Goal: Task Accomplishment & Management: Use online tool/utility

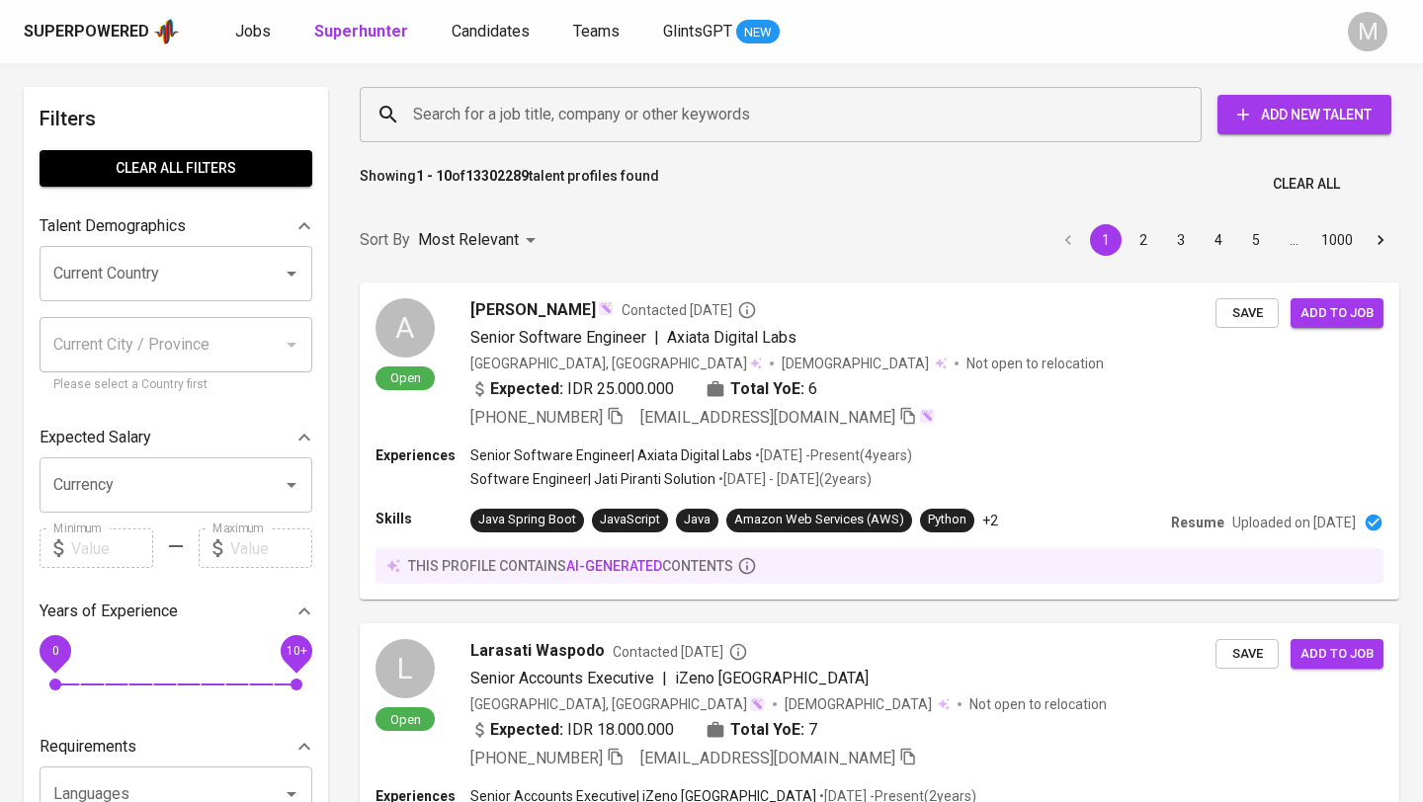
click at [631, 121] on input "Search for a job title, company or other keywords" at bounding box center [785, 115] width 755 height 38
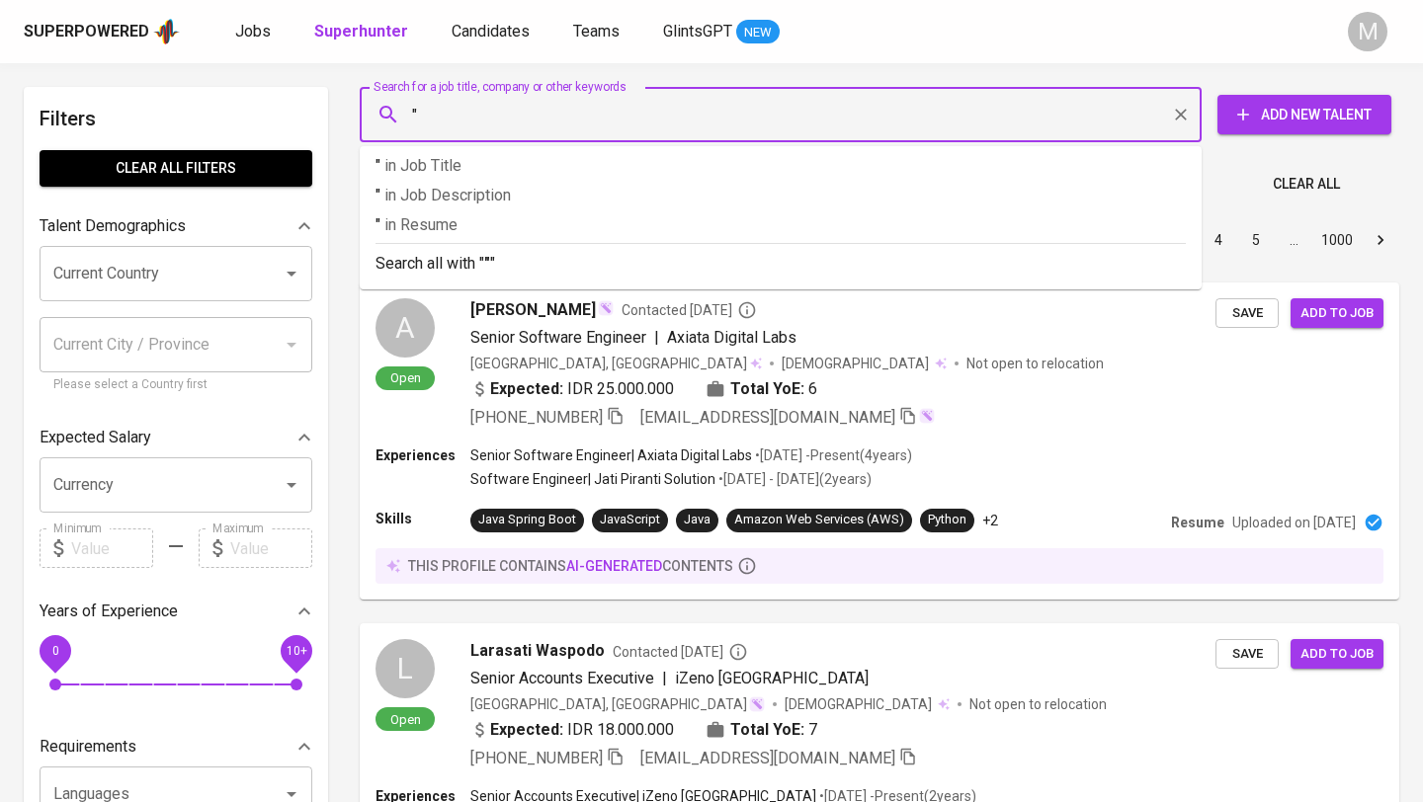
paste input "[EMAIL_ADDRESS][DOMAIN_NAME]"
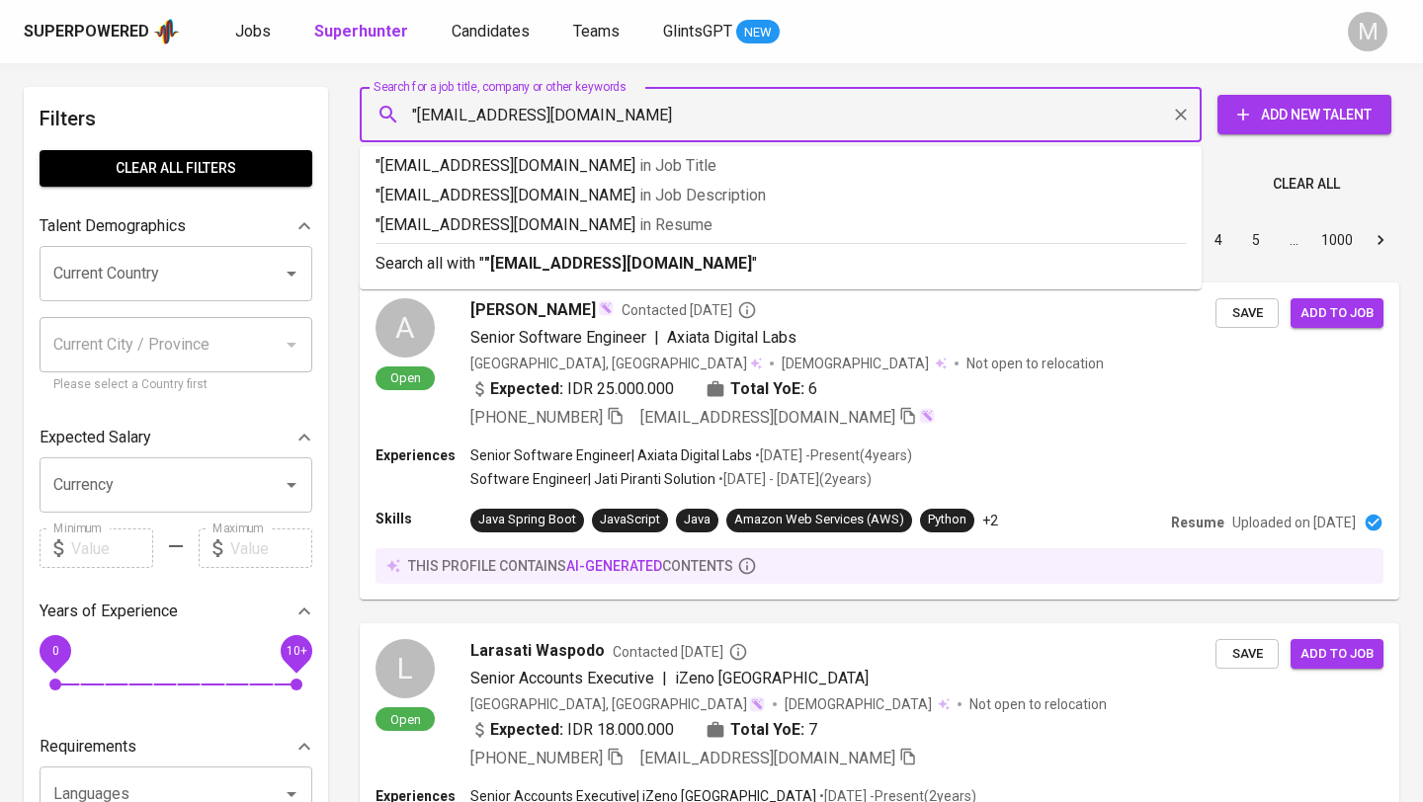
type input ""[EMAIL_ADDRESS][DOMAIN_NAME]""
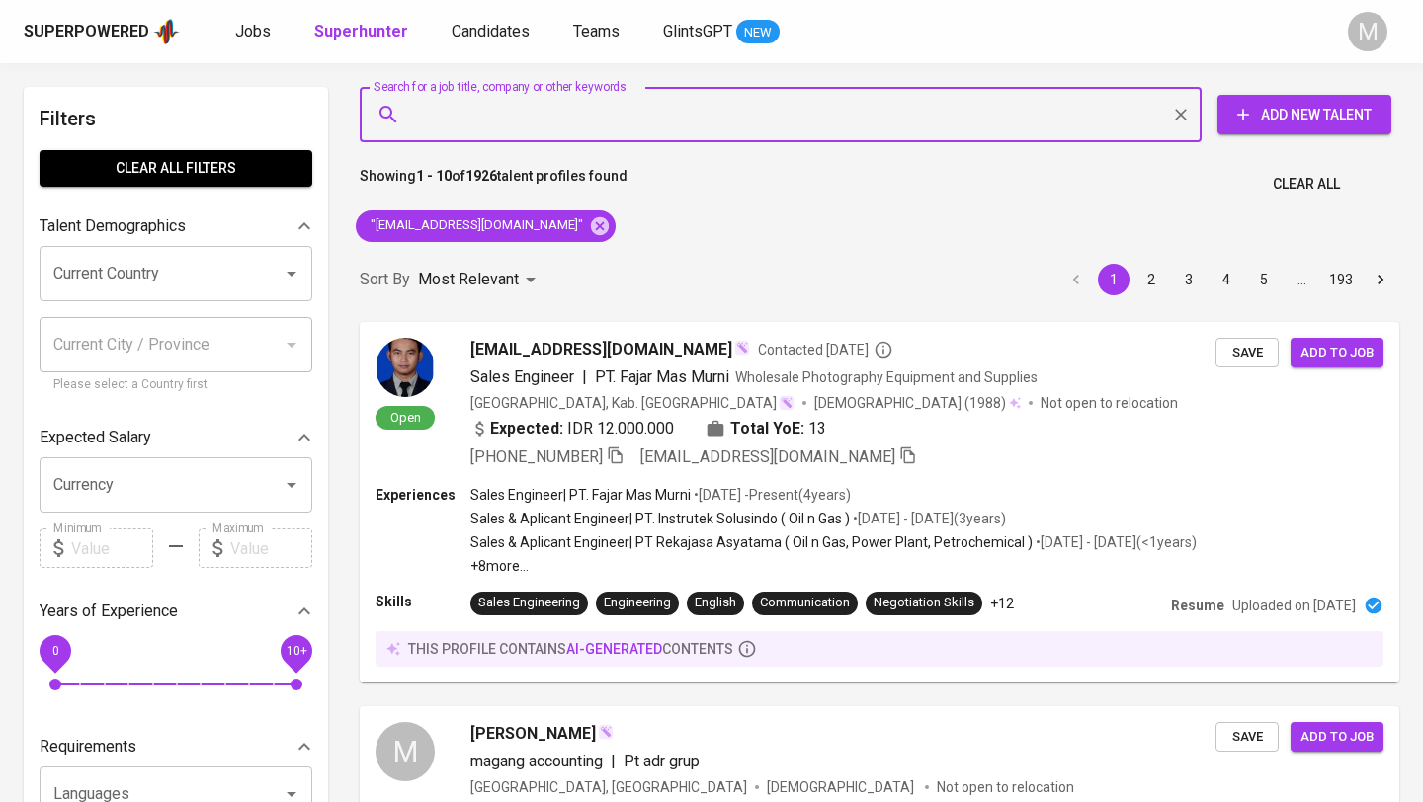
click at [83, 29] on div "Superpowered" at bounding box center [86, 32] width 125 height 23
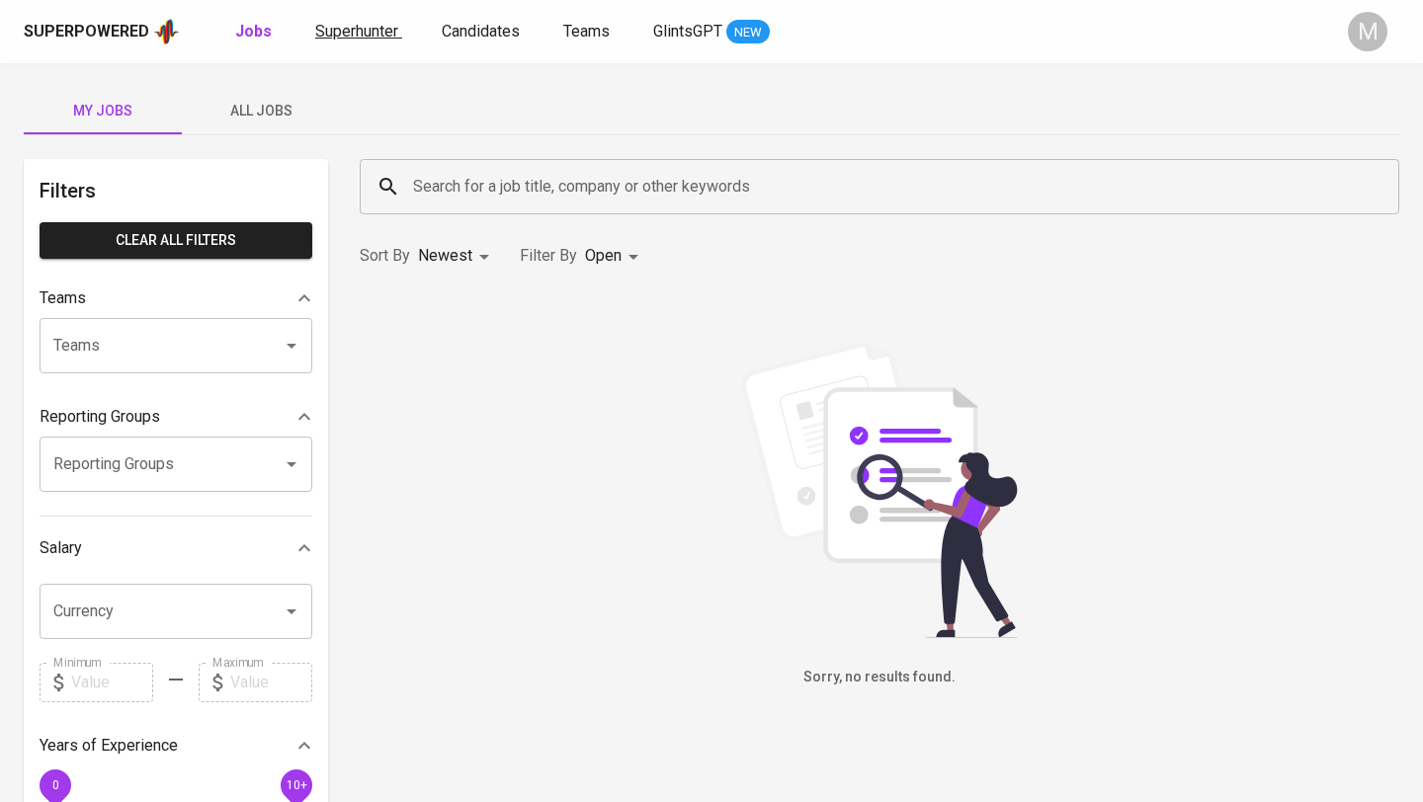
click at [345, 27] on span "Superhunter" at bounding box center [356, 31] width 83 height 19
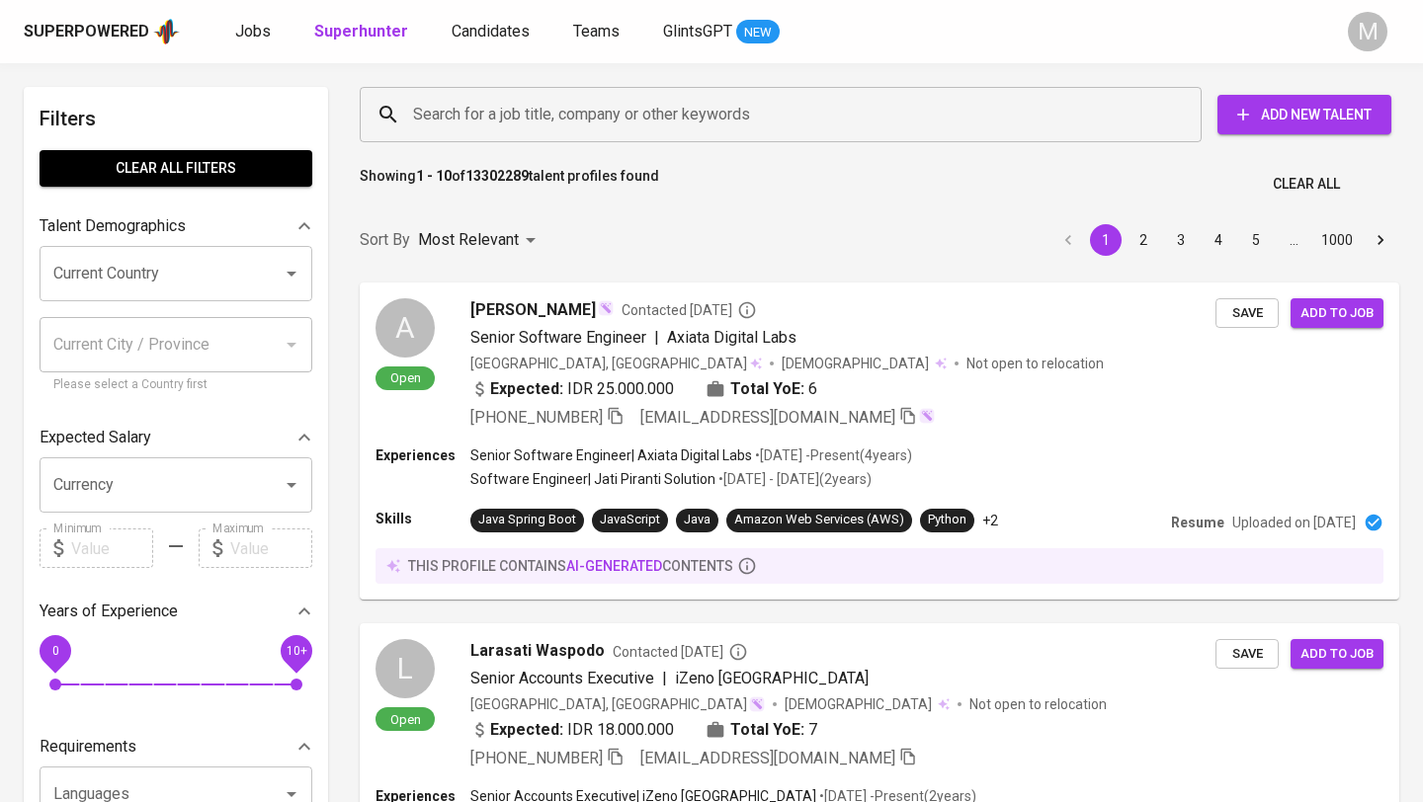
click at [507, 119] on input "Search for a job title, company or other keywords" at bounding box center [785, 115] width 755 height 38
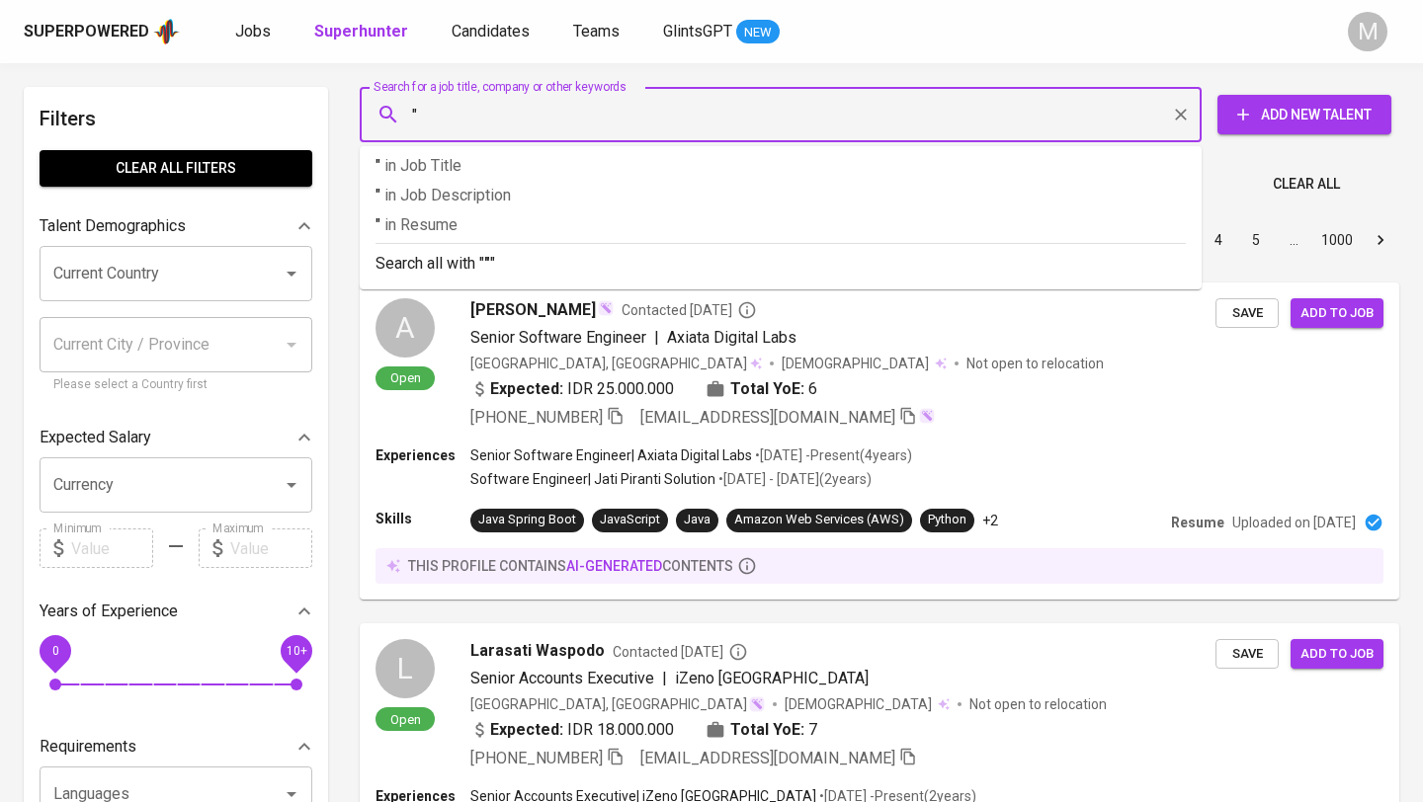
paste input "[EMAIL_ADDRESS][DOMAIN_NAME]"
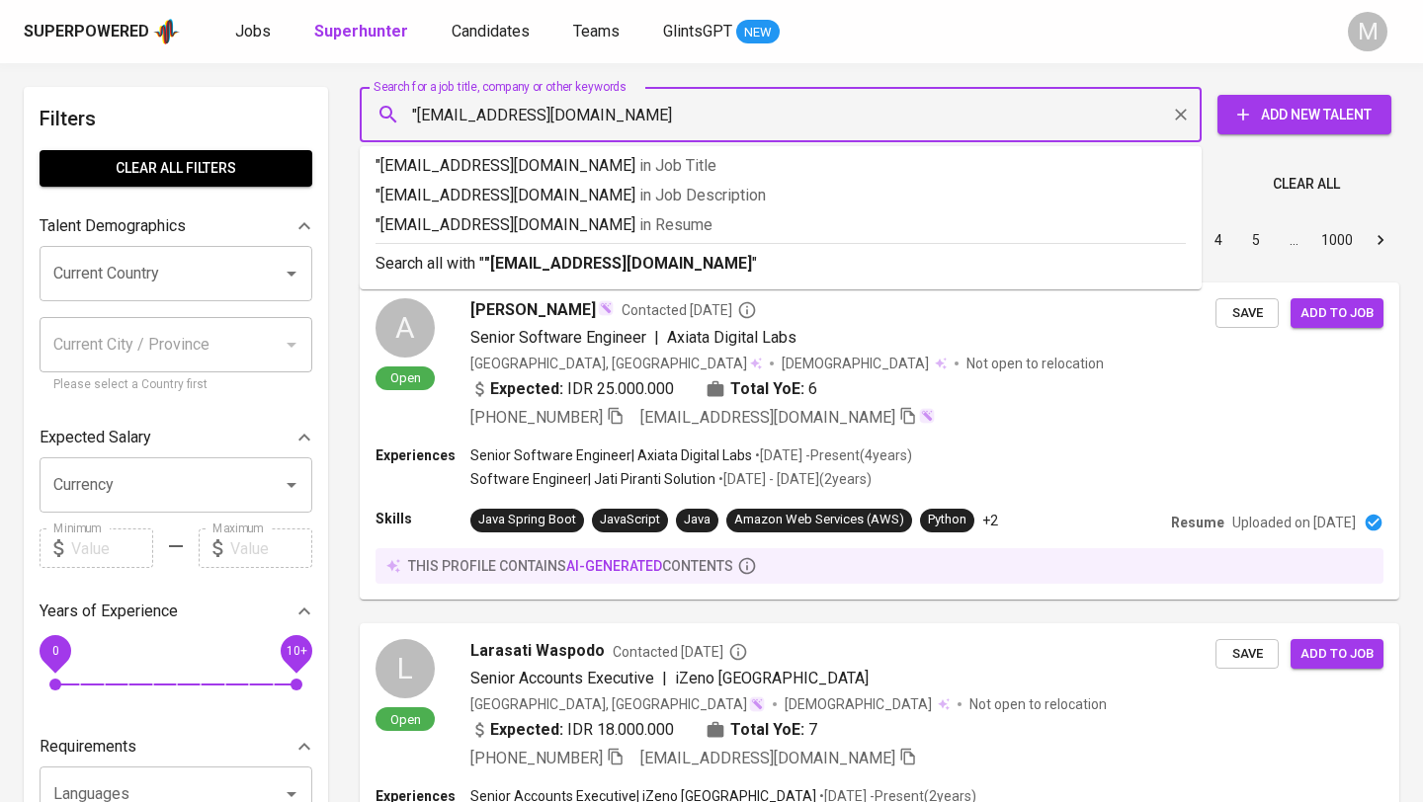
type input ""[EMAIL_ADDRESS][DOMAIN_NAME]""
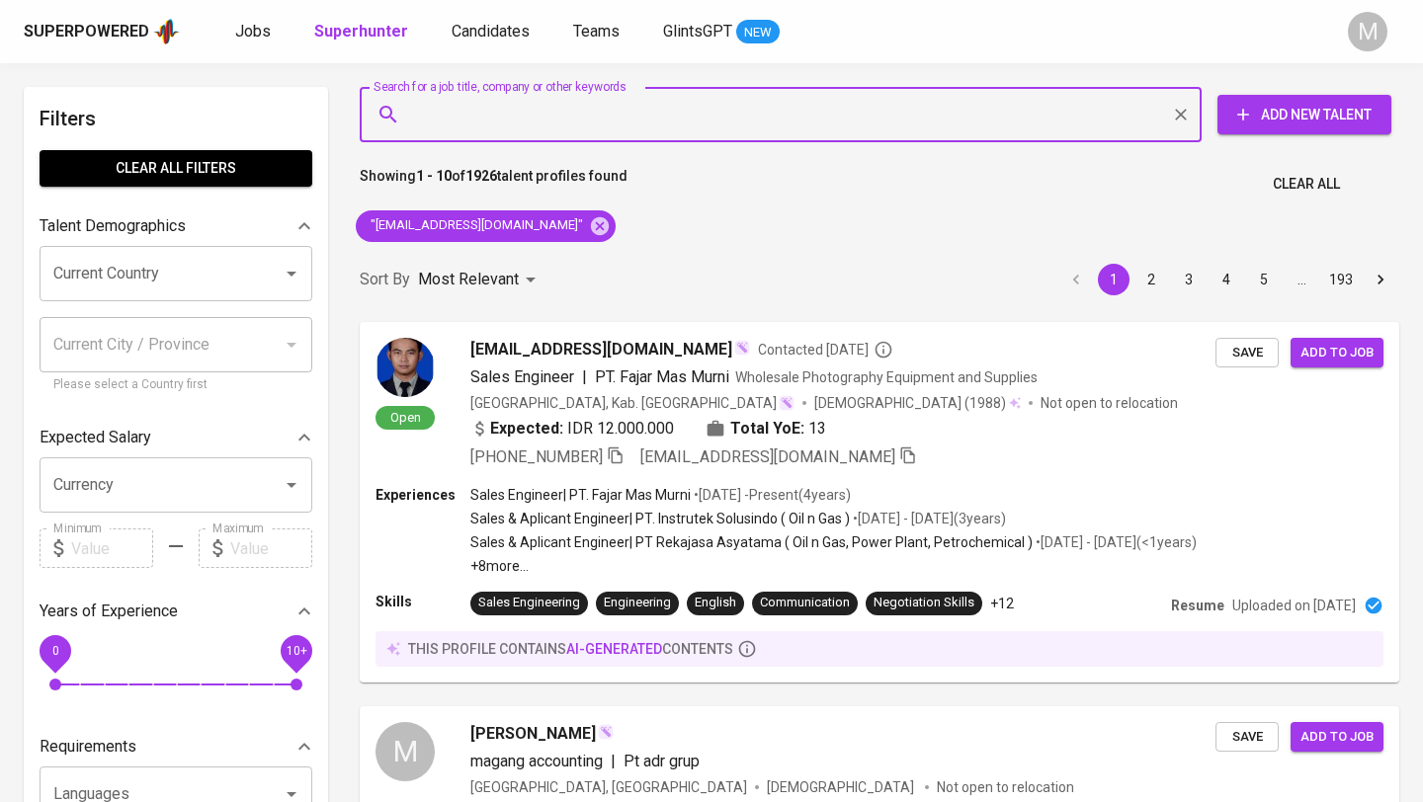
click at [1321, 174] on span "Clear All" at bounding box center [1306, 184] width 67 height 25
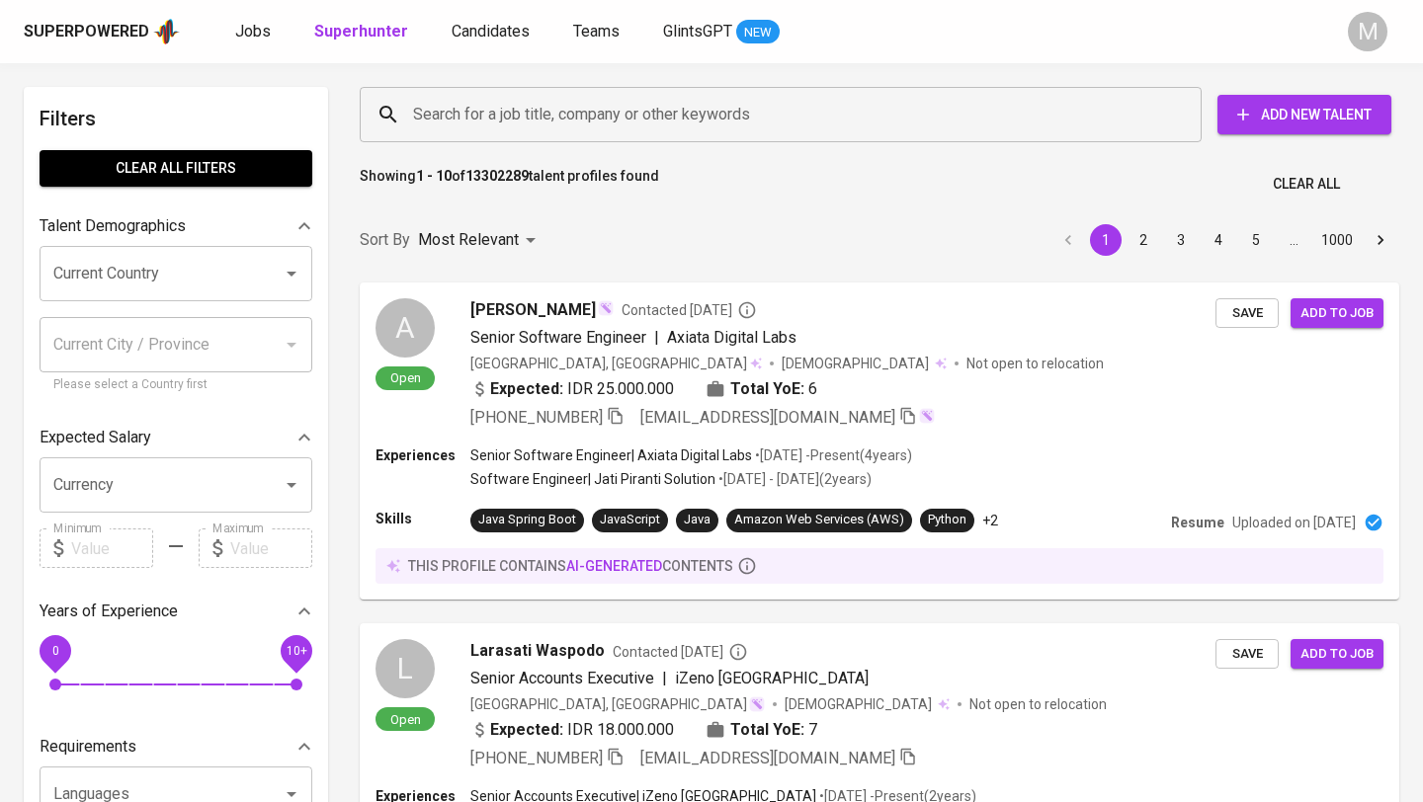
click at [100, 28] on div "Superpowered" at bounding box center [86, 32] width 125 height 23
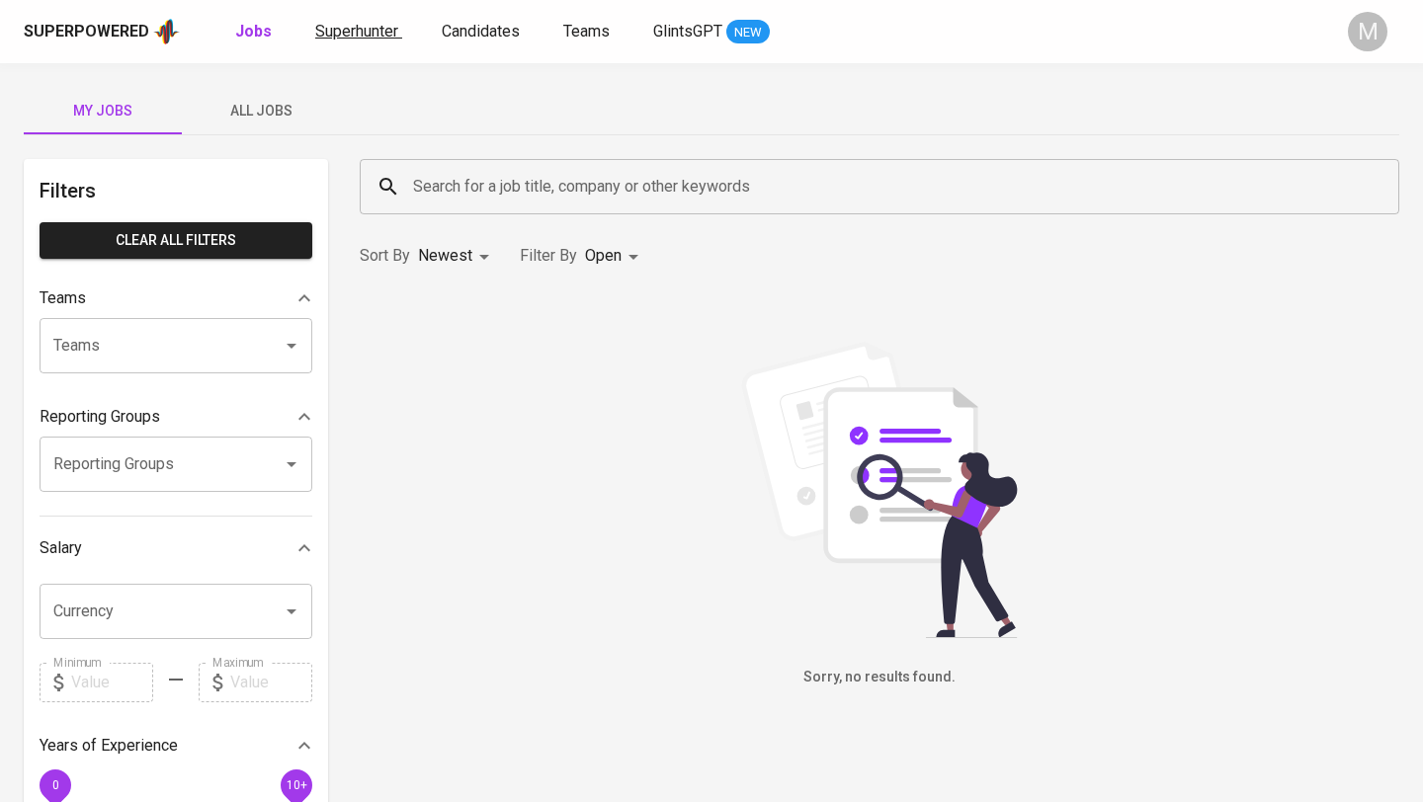
click at [338, 35] on span "Superhunter" at bounding box center [356, 31] width 83 height 19
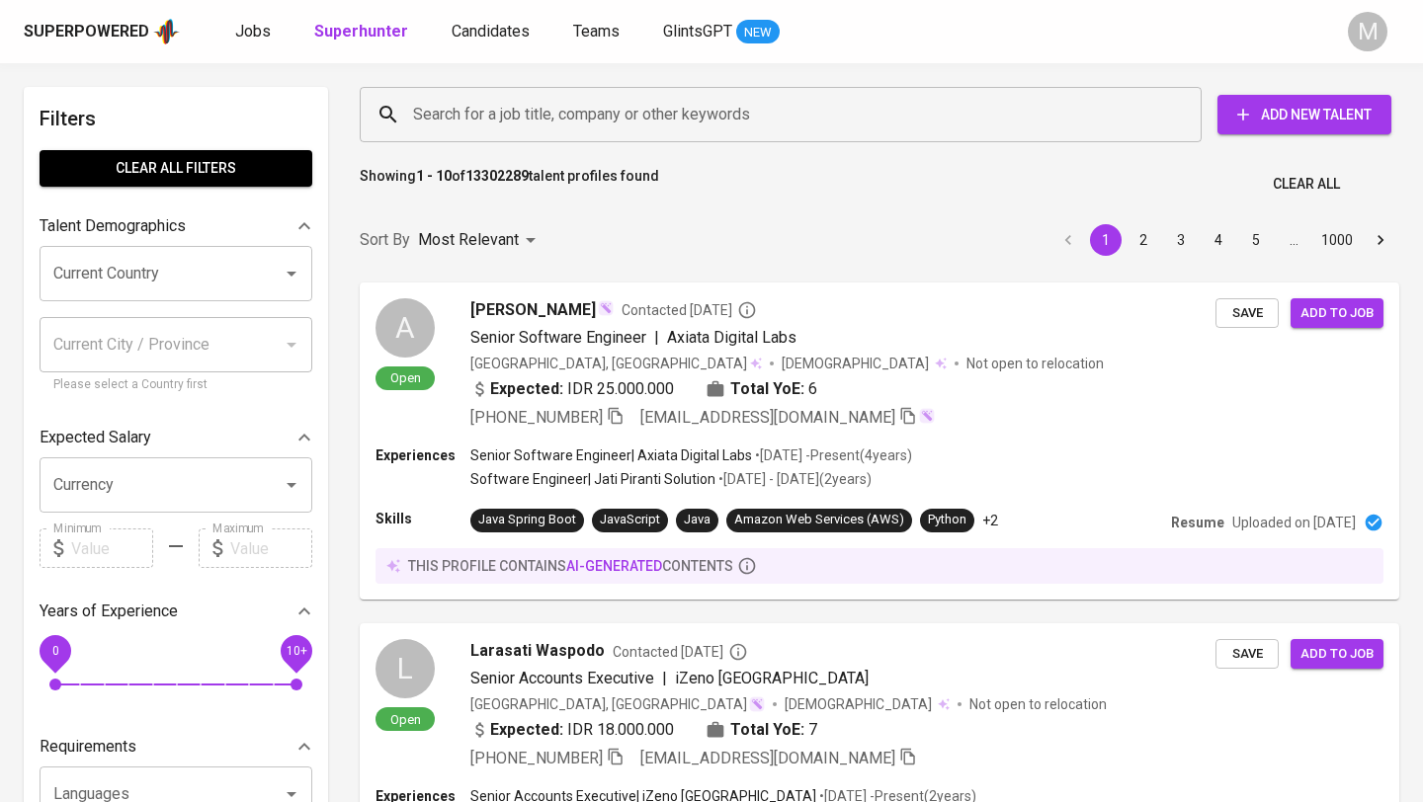
click at [447, 105] on input "Search for a job title, company or other keywords" at bounding box center [785, 115] width 755 height 38
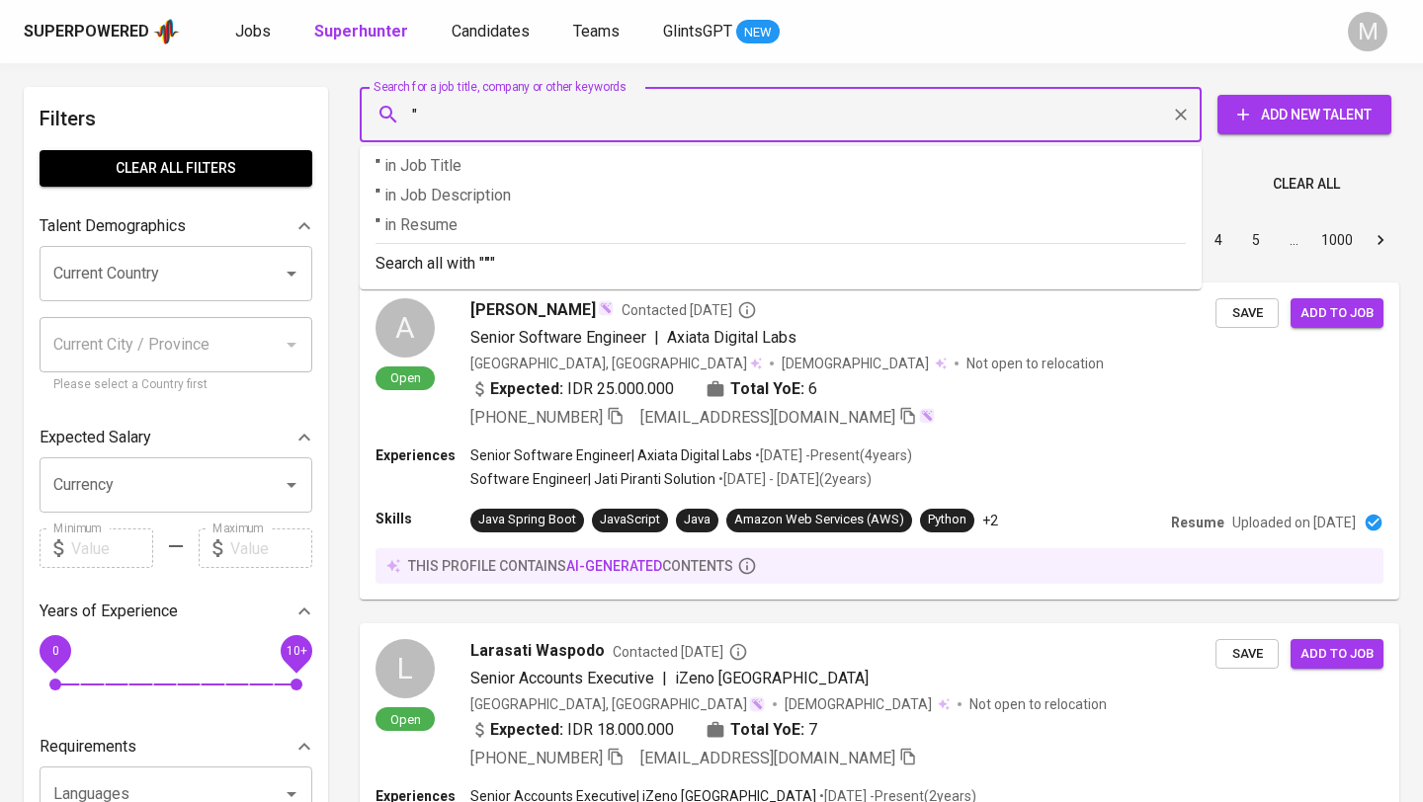
paste input "[EMAIL_ADDRESS][DOMAIN_NAME]"
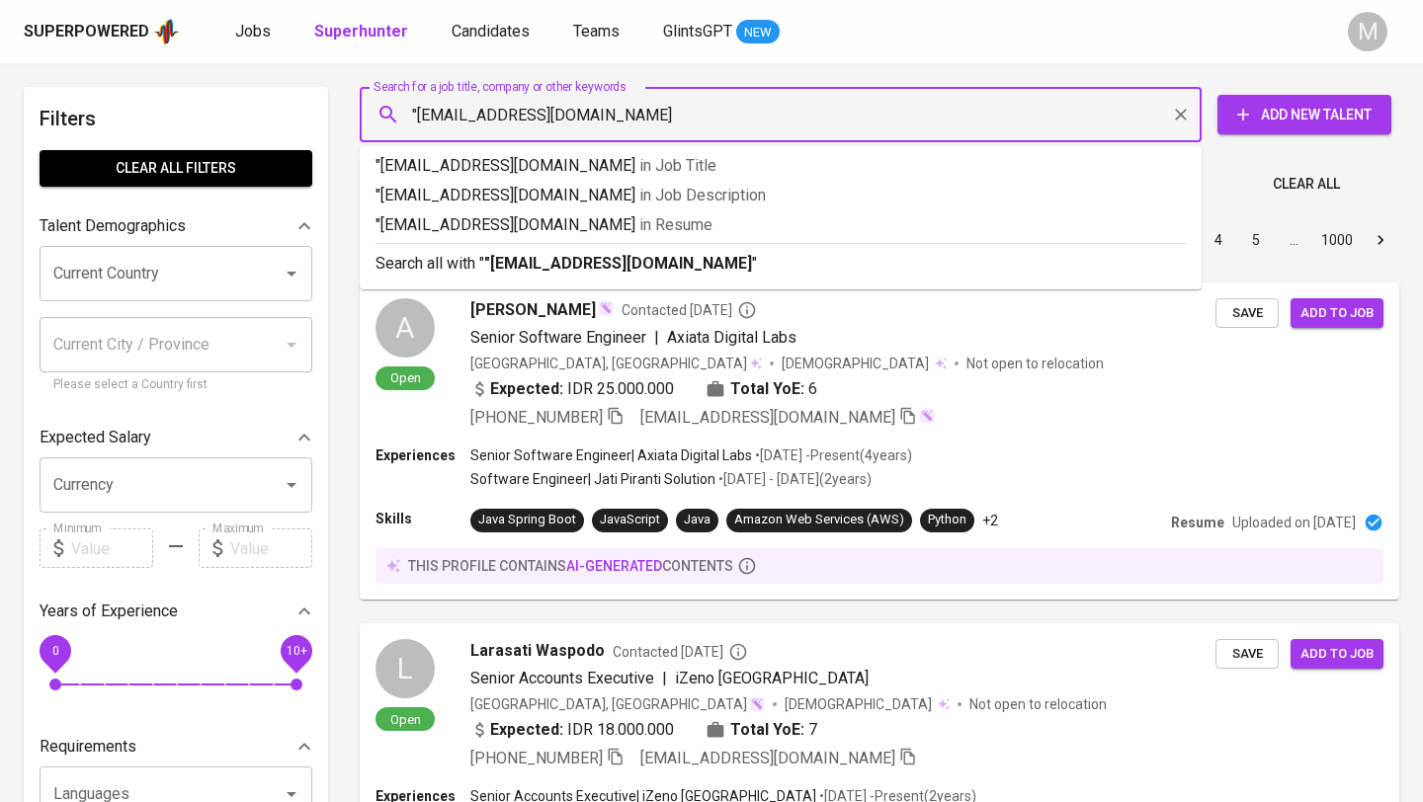
type input ""[EMAIL_ADDRESS][DOMAIN_NAME]""
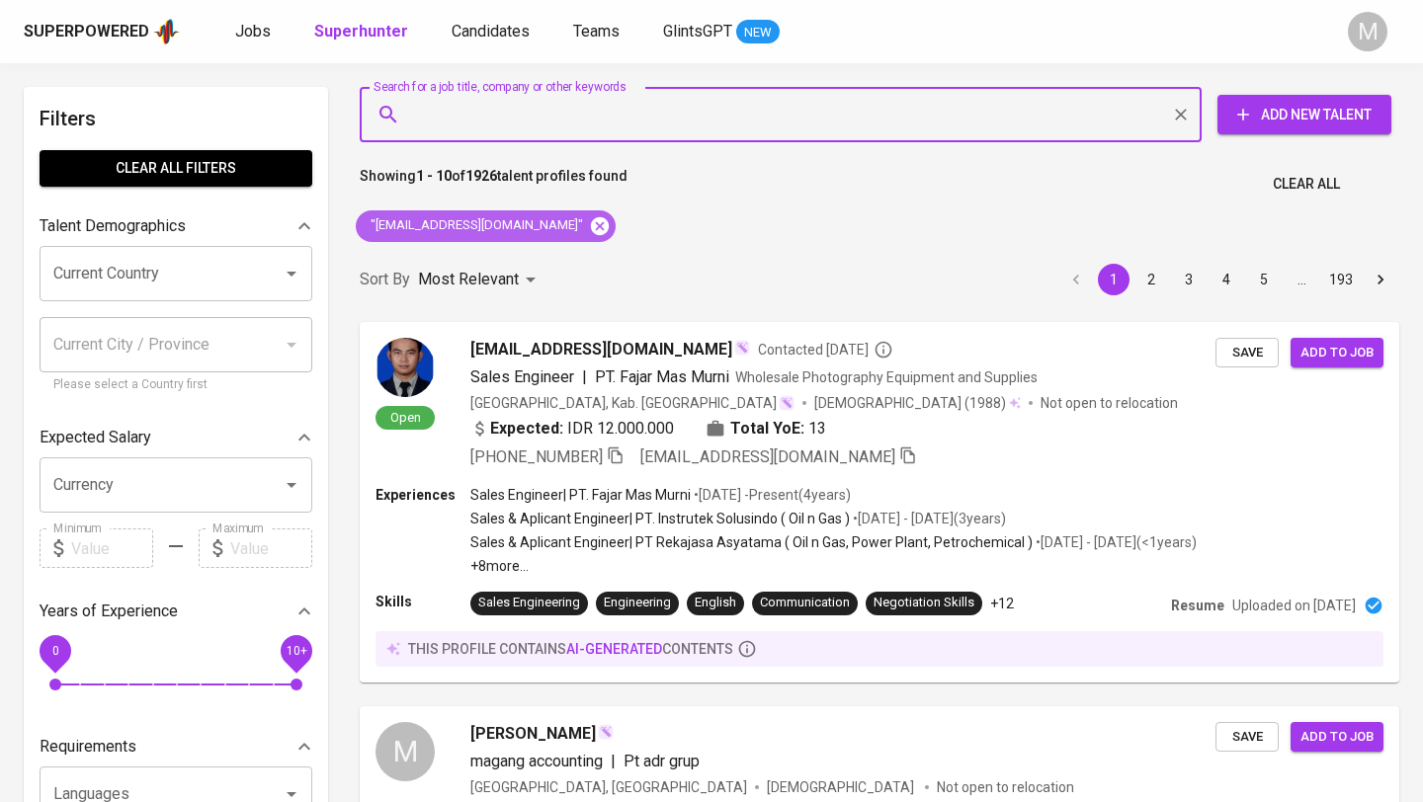
click at [591, 224] on icon at bounding box center [600, 225] width 18 height 18
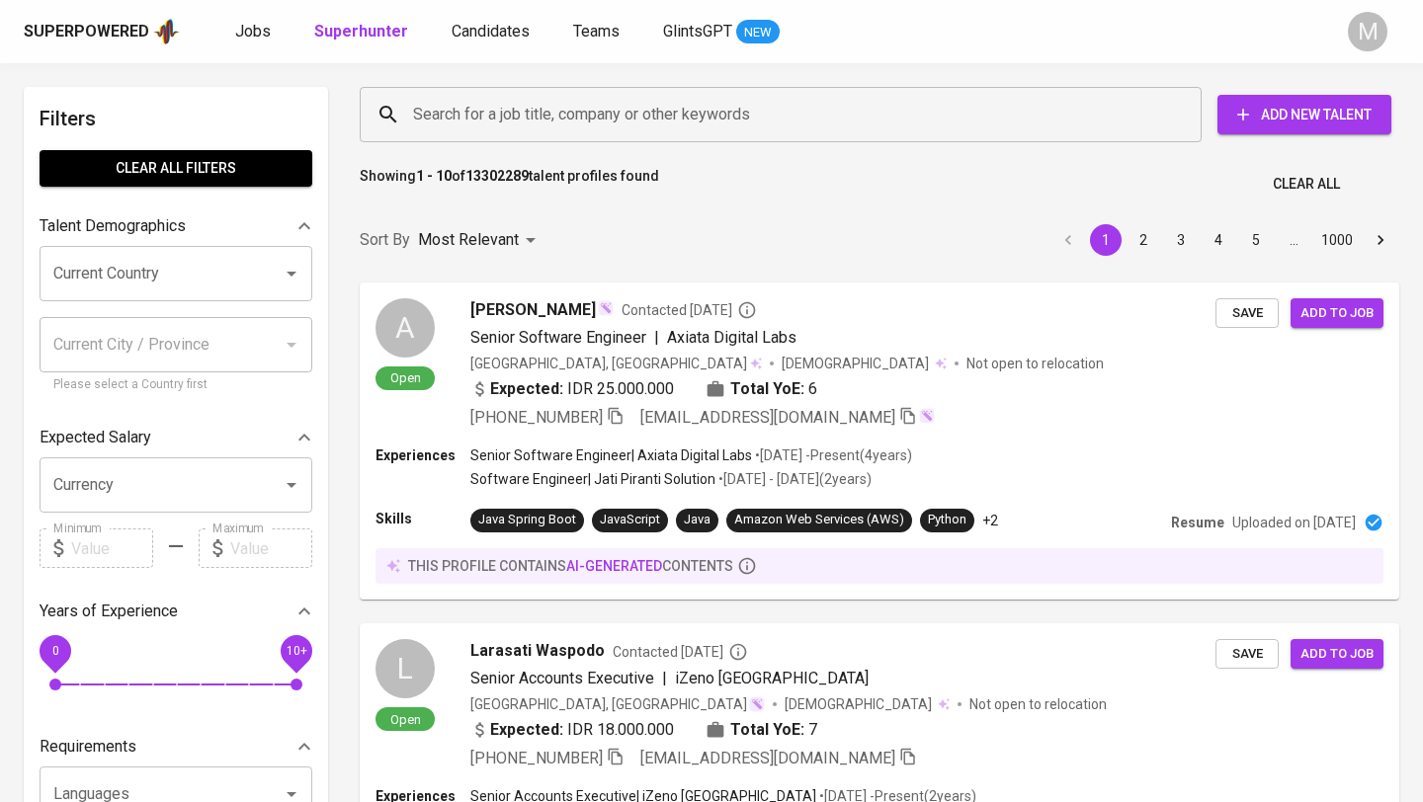
click at [106, 34] on div "Superpowered" at bounding box center [86, 32] width 125 height 23
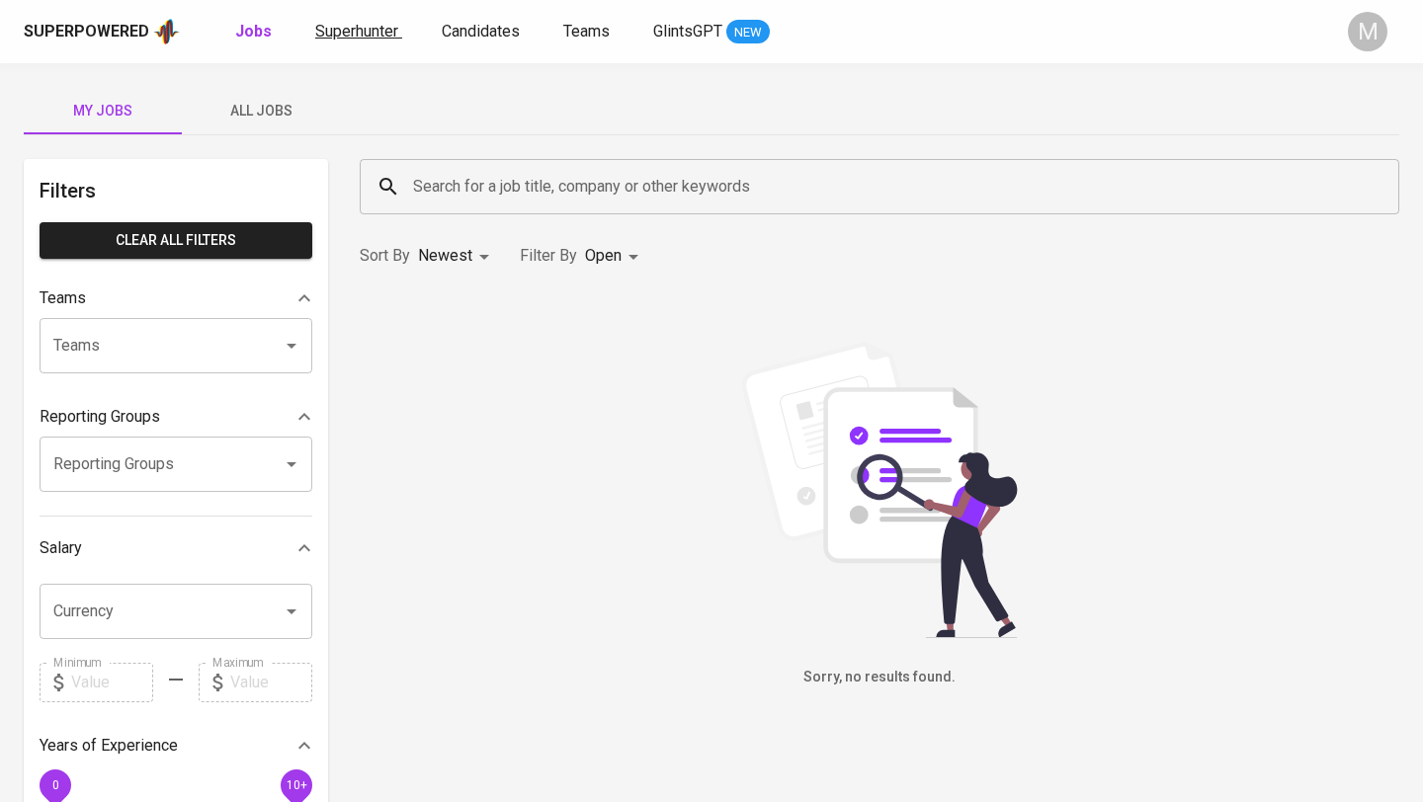
click at [344, 34] on span "Superhunter" at bounding box center [356, 31] width 83 height 19
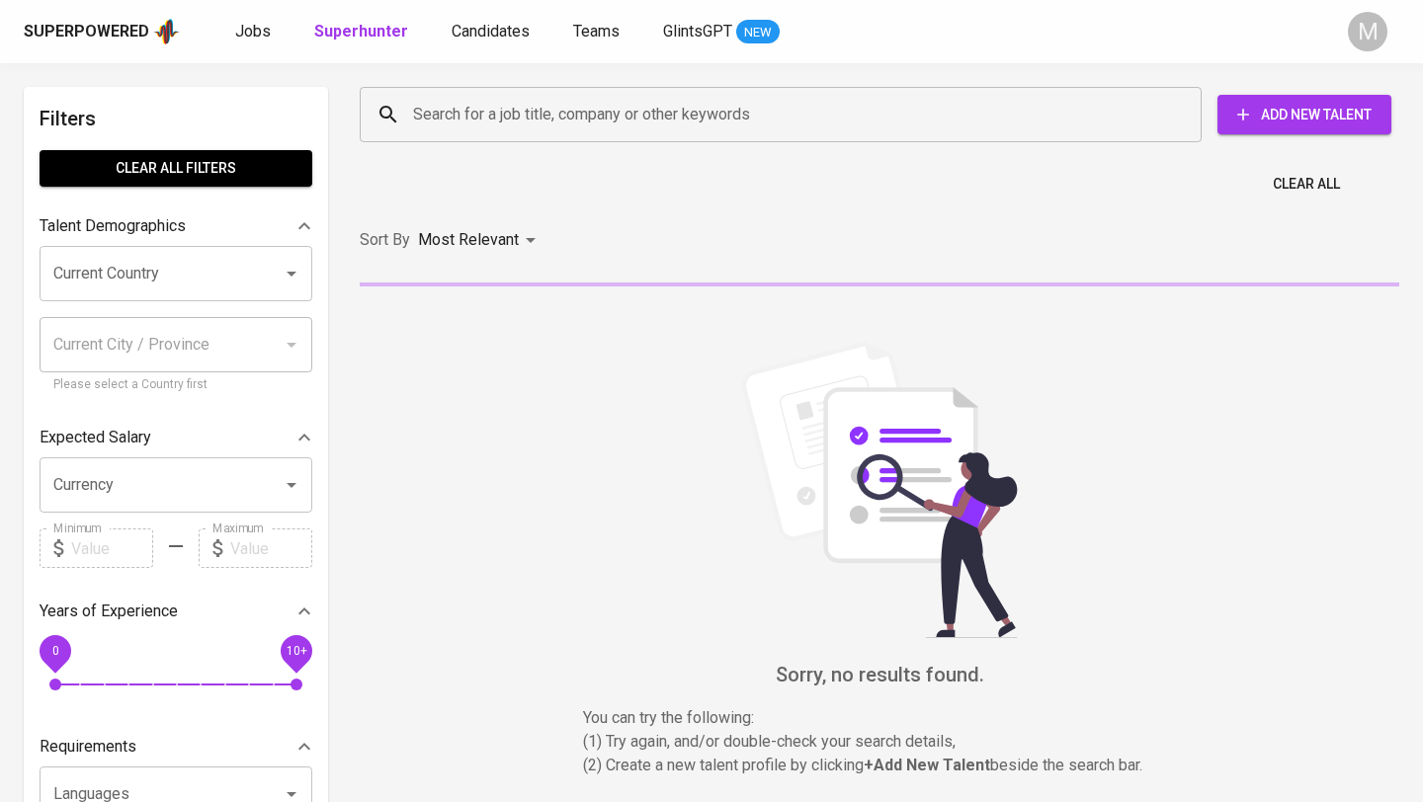
click at [465, 119] on input "Search for a job title, company or other keywords" at bounding box center [785, 115] width 755 height 38
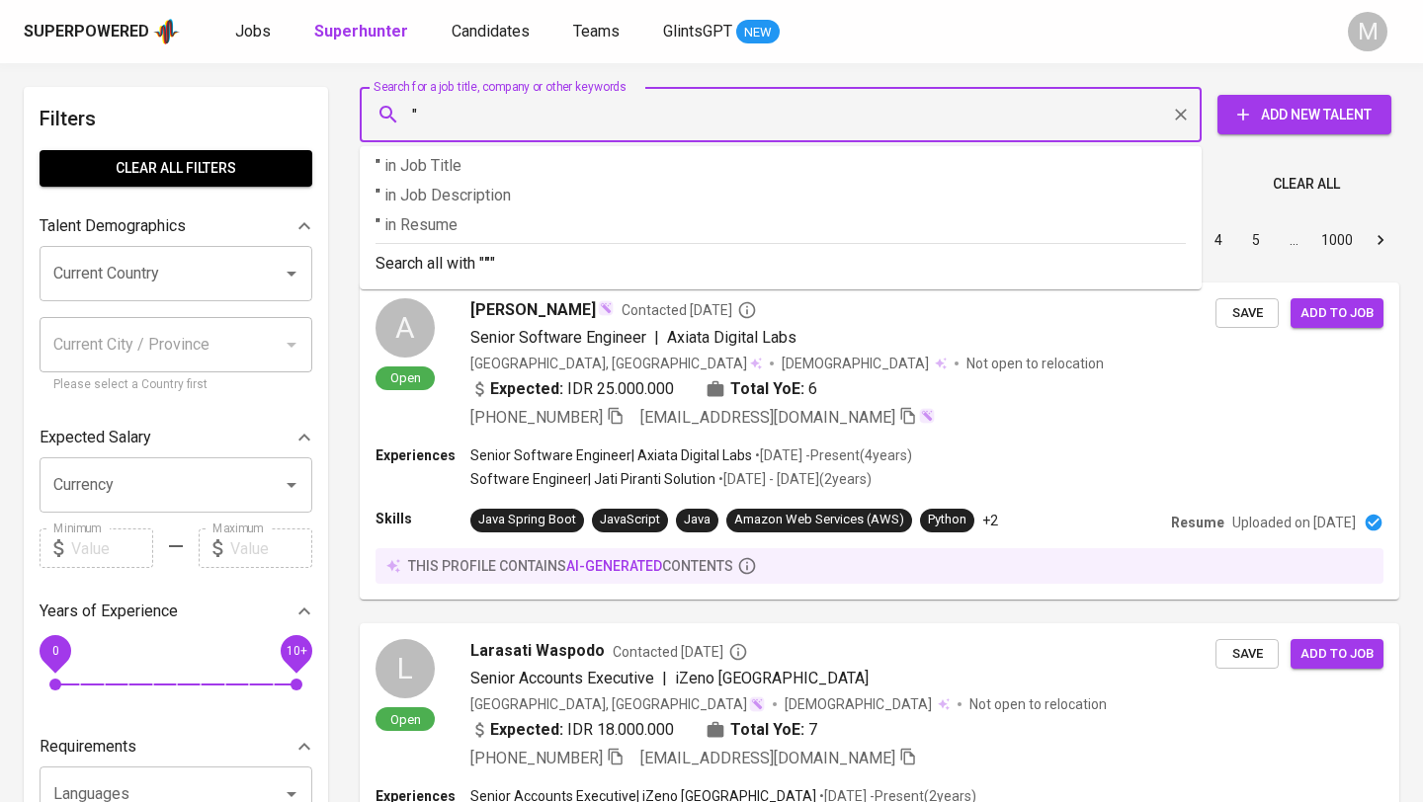
paste input "[EMAIL_ADDRESS][DOMAIN_NAME]"
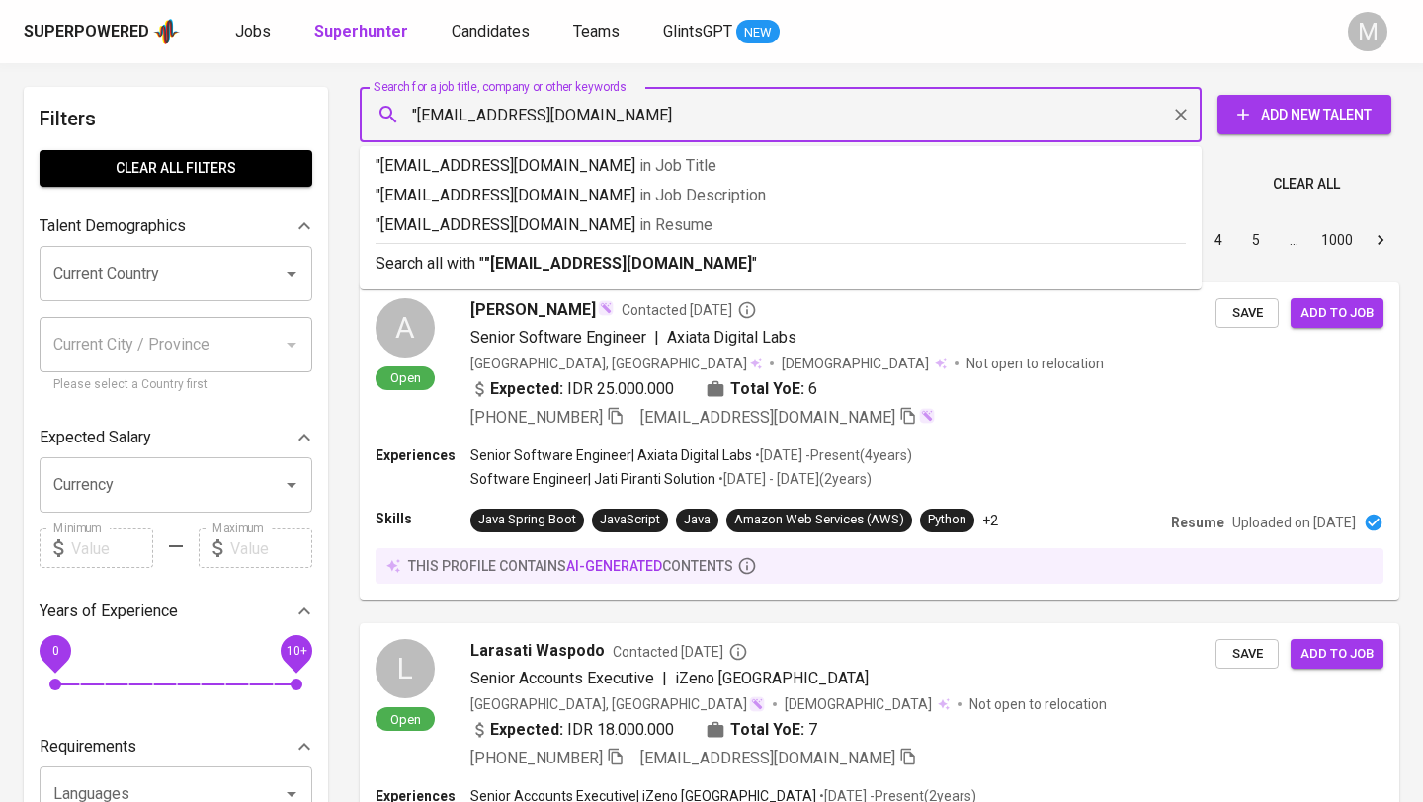
type input ""[EMAIL_ADDRESS][DOMAIN_NAME]""
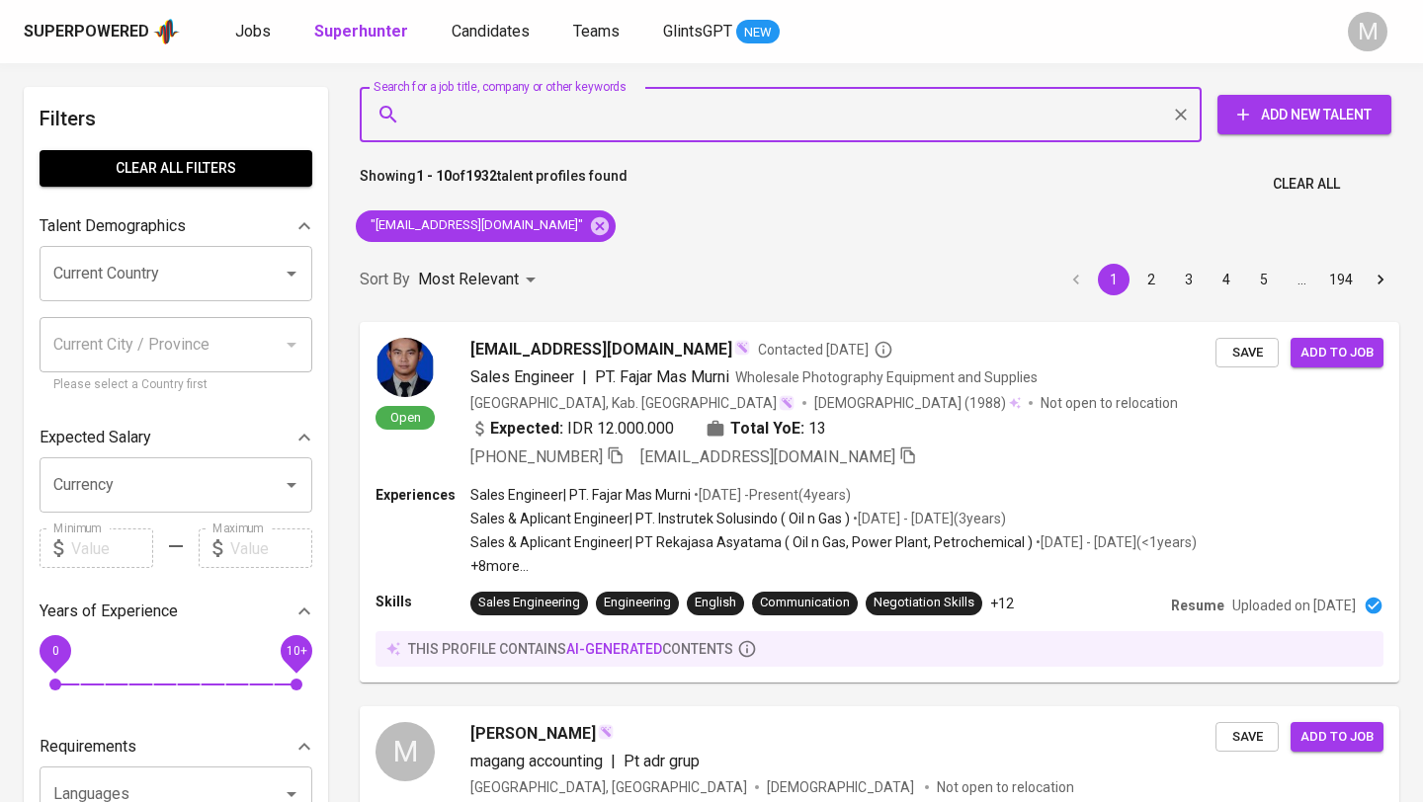
click at [1306, 186] on span "Clear All" at bounding box center [1306, 184] width 67 height 25
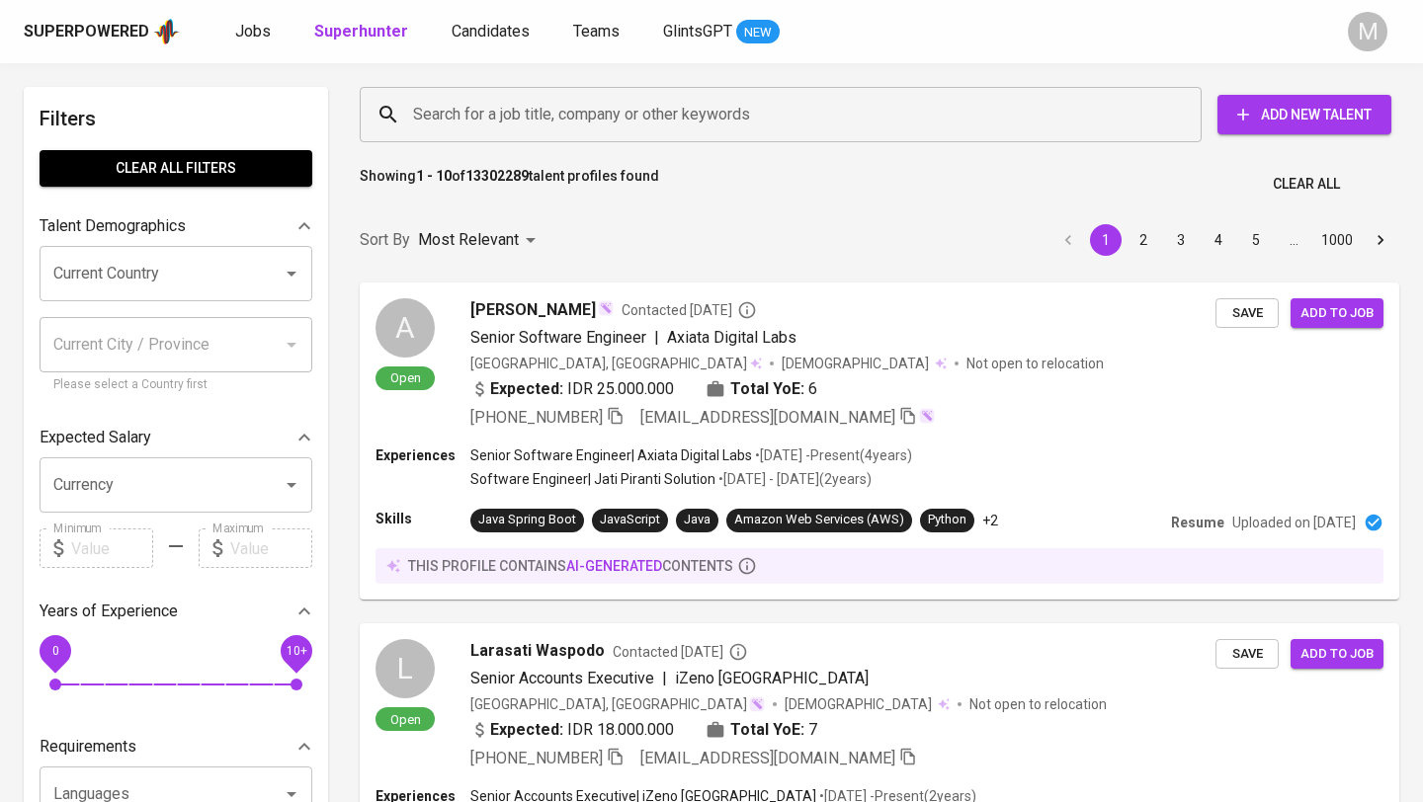
click at [78, 32] on div "Superpowered" at bounding box center [86, 32] width 125 height 23
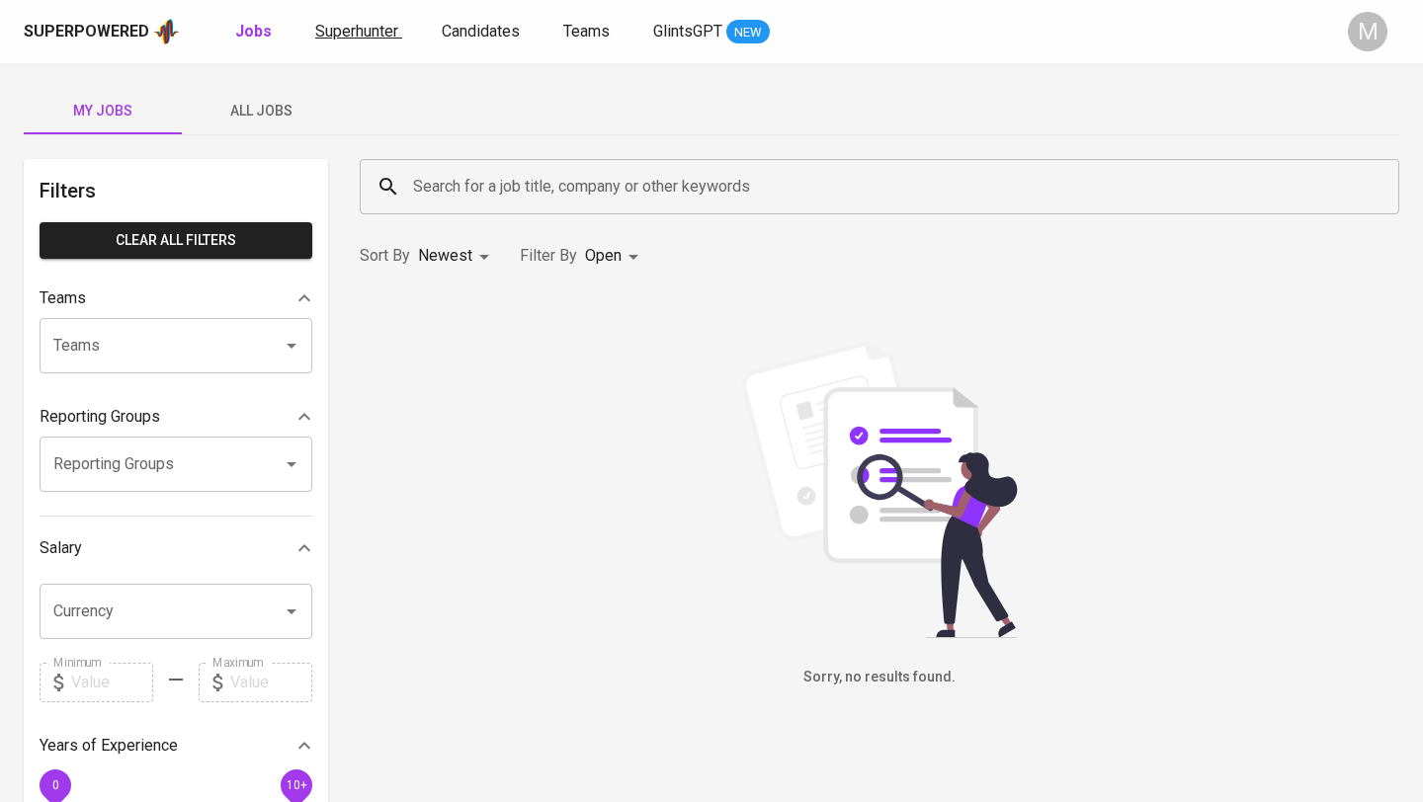
click at [370, 33] on span "Superhunter" at bounding box center [356, 31] width 83 height 19
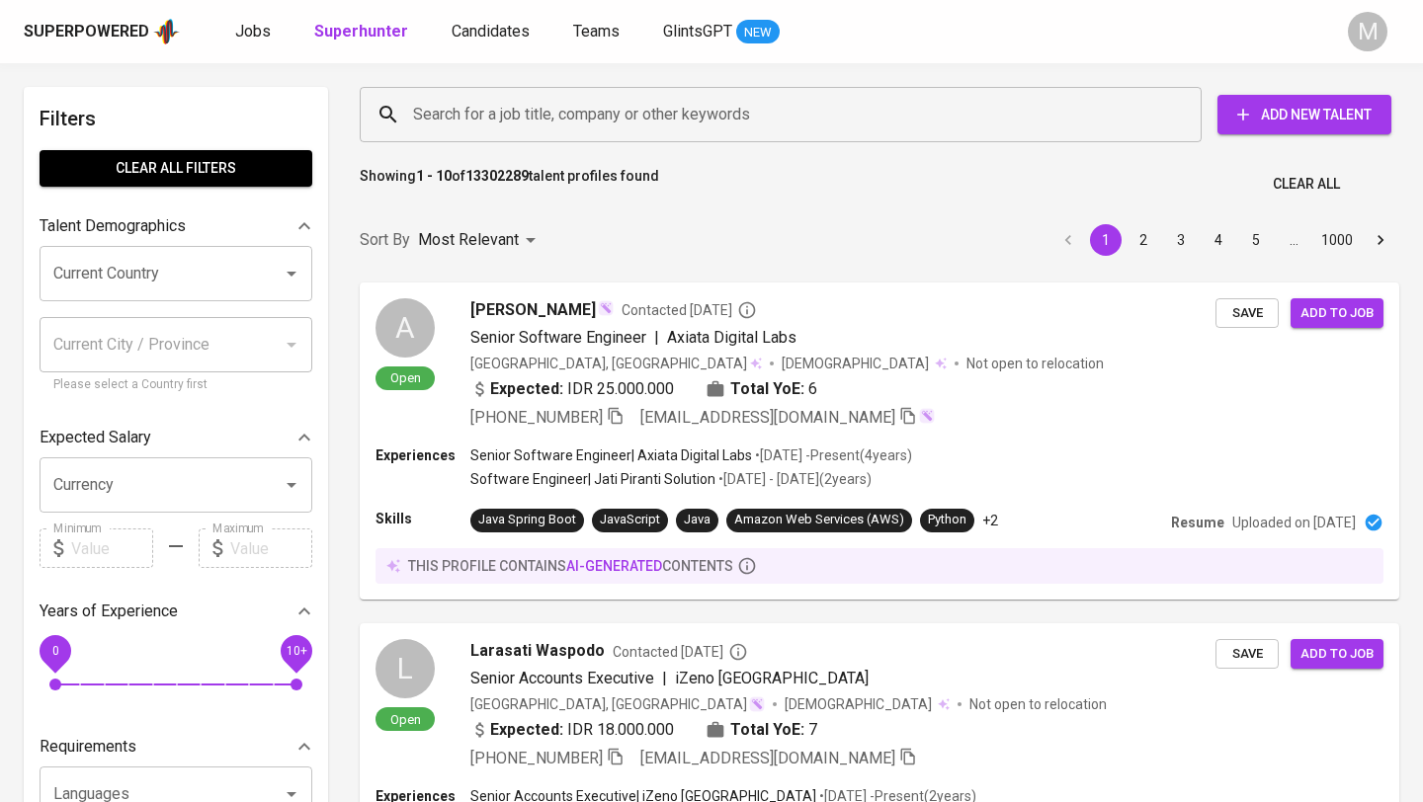
click at [526, 108] on input "Search for a job title, company or other keywords" at bounding box center [785, 115] width 755 height 38
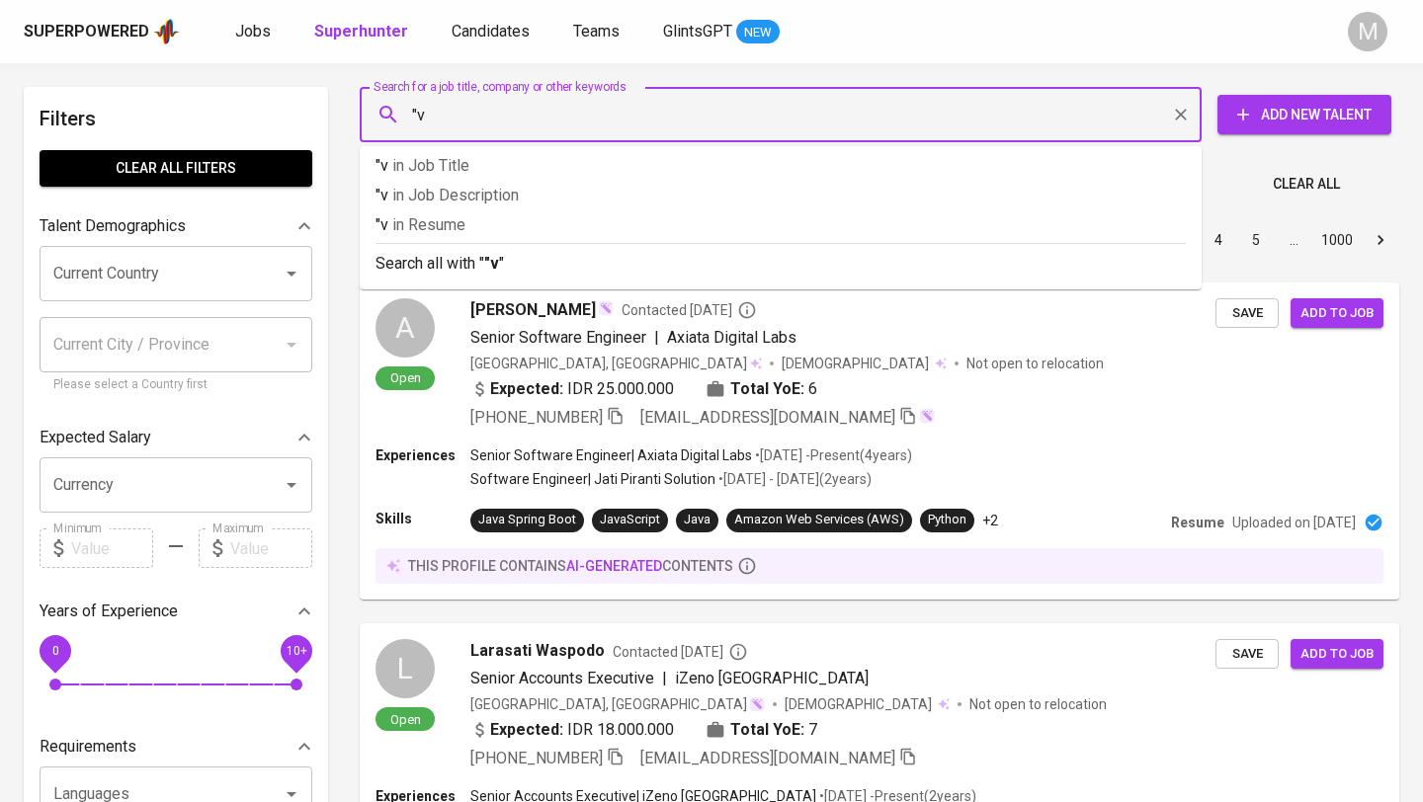
type input """
paste input "[EMAIL_ADDRESS][DOMAIN_NAME]"
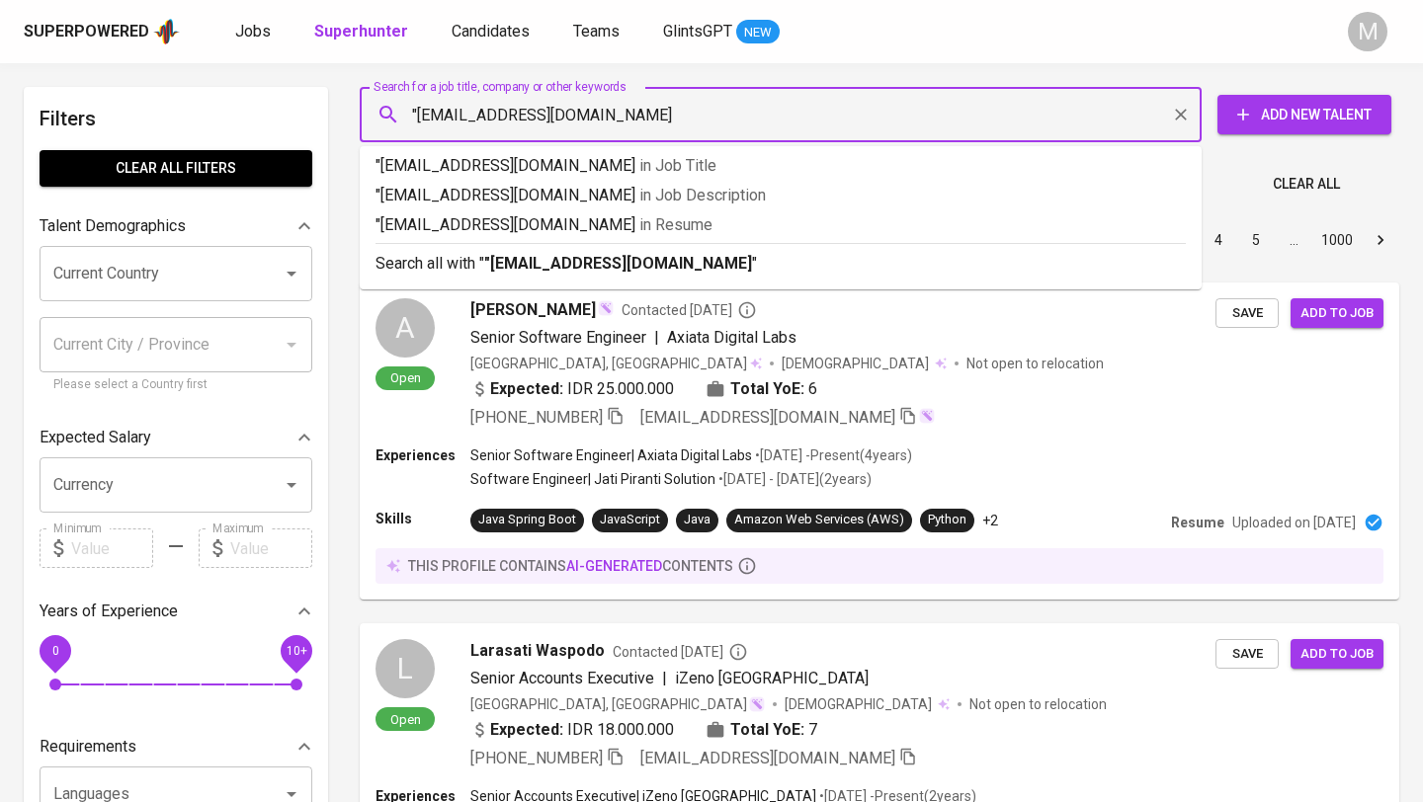
type input ""[EMAIL_ADDRESS][DOMAIN_NAME]""
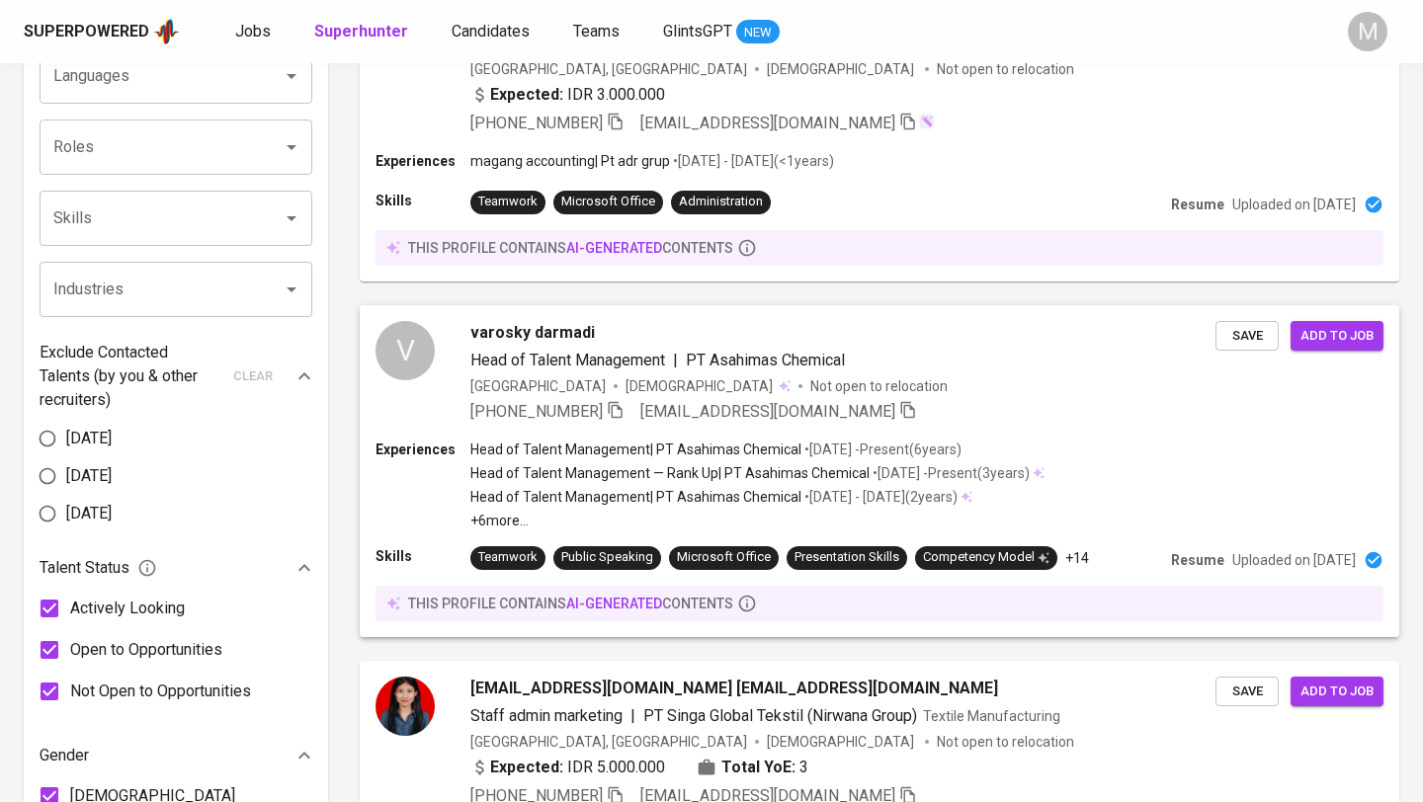
scroll to position [693, 0]
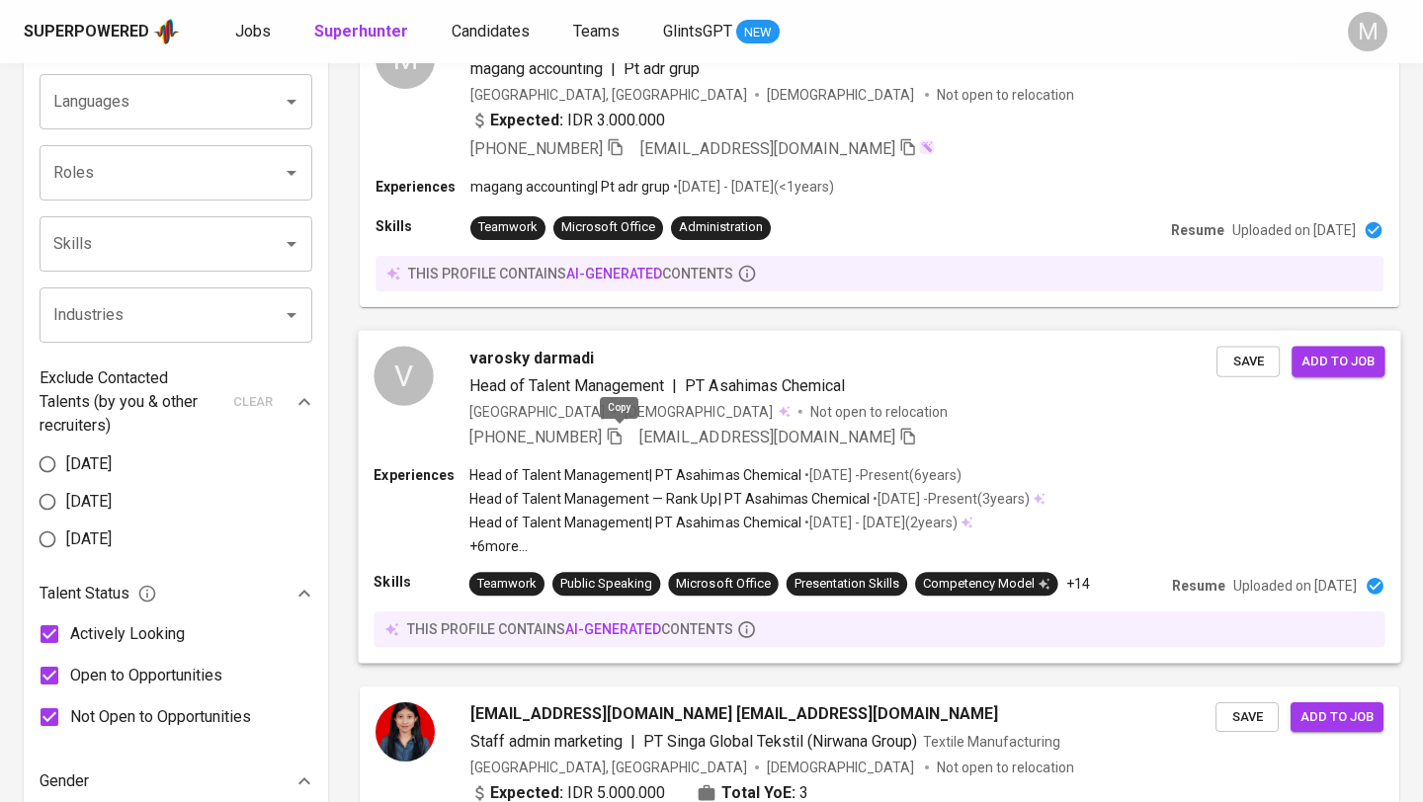
click at [619, 434] on icon "button" at bounding box center [615, 436] width 18 height 18
